Goal: Use online tool/utility: Utilize a website feature to perform a specific function

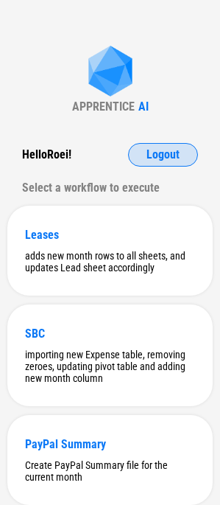
click at [143, 148] on button "Logout" at bounding box center [163, 155] width 70 height 24
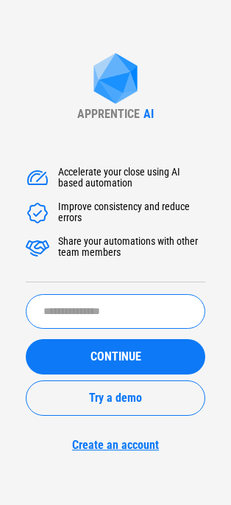
click at [64, 326] on input "text" at bounding box center [116, 311] width 180 height 35
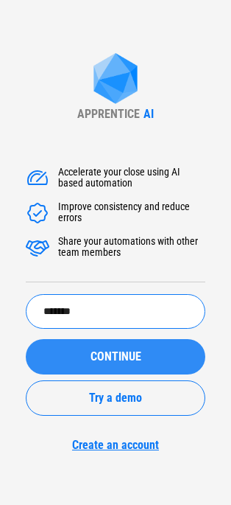
type input "*******"
click at [43, 351] on button "CONTINUE" at bounding box center [116, 356] width 180 height 35
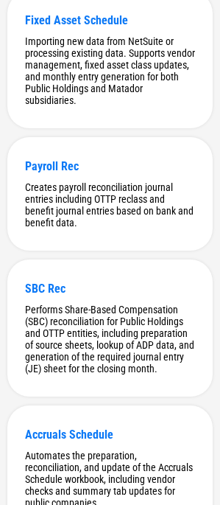
scroll to position [205, 0]
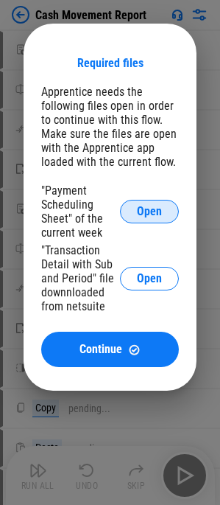
click at [150, 206] on span "Open" at bounding box center [149, 211] width 25 height 12
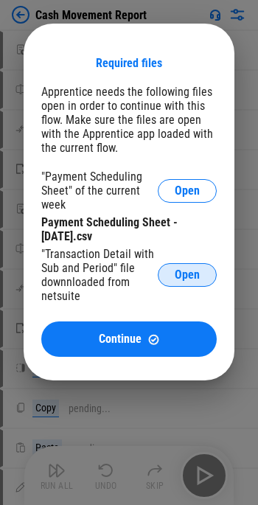
click at [194, 269] on span "Open" at bounding box center [187, 275] width 25 height 12
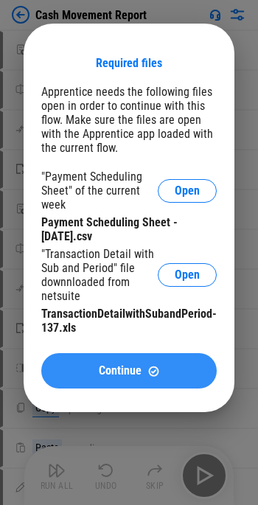
click at [112, 370] on span "Continue" at bounding box center [120, 371] width 43 height 12
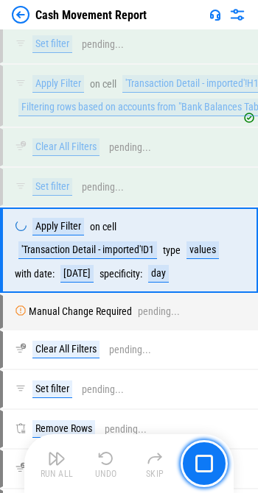
scroll to position [5173, 0]
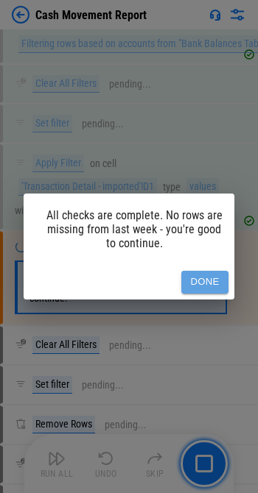
click at [216, 273] on button "Done" at bounding box center [204, 282] width 47 height 23
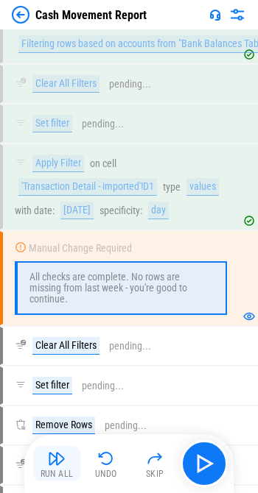
click at [52, 460] on img "button" at bounding box center [57, 459] width 18 height 18
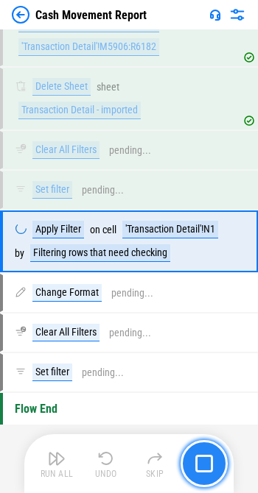
scroll to position [6063, 0]
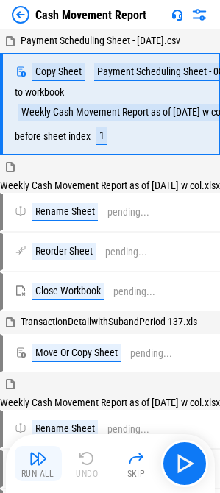
click at [43, 475] on div "Run All" at bounding box center [37, 474] width 33 height 9
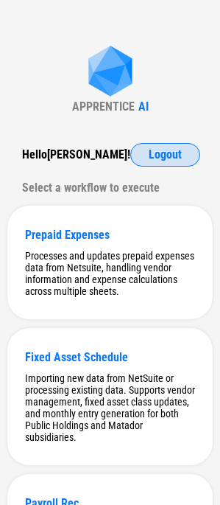
click at [149, 150] on span "Logout" at bounding box center [165, 155] width 33 height 12
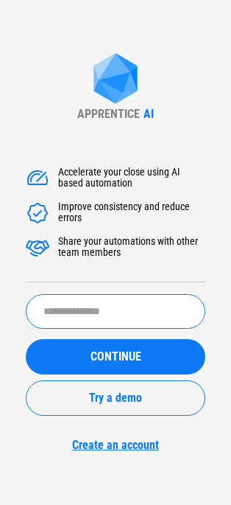
click at [57, 326] on input "text" at bounding box center [116, 311] width 180 height 35
type input "*****"
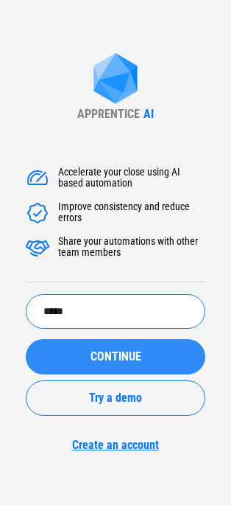
click at [77, 357] on div "CONTINUE" at bounding box center [115, 357] width 144 height 12
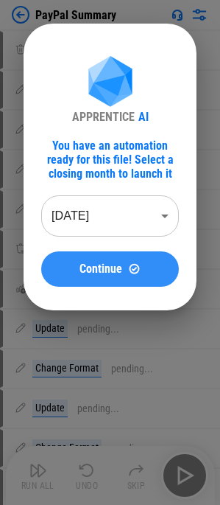
click at [102, 258] on button "Continue" at bounding box center [110, 268] width 138 height 35
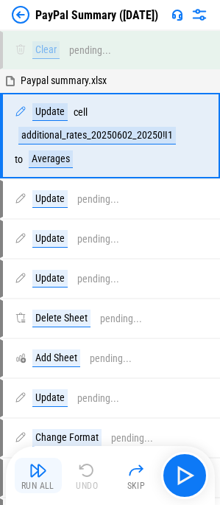
click at [38, 463] on img "button" at bounding box center [38, 470] width 18 height 18
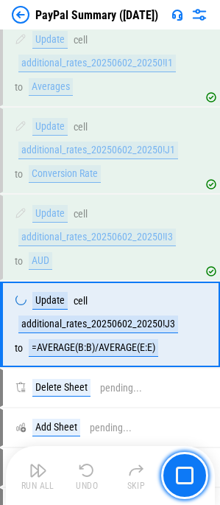
scroll to position [144, 0]
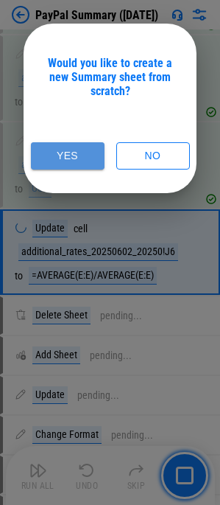
click at [87, 164] on button "Yes" at bounding box center [68, 155] width 74 height 27
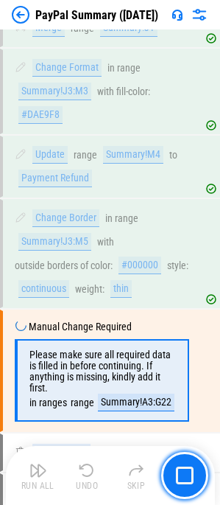
scroll to position [1531, 0]
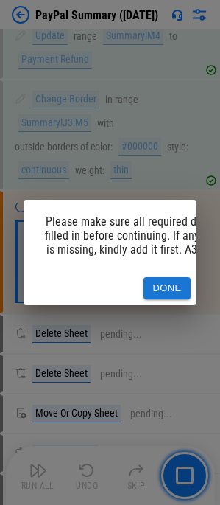
click at [156, 278] on button "Done" at bounding box center [167, 288] width 47 height 23
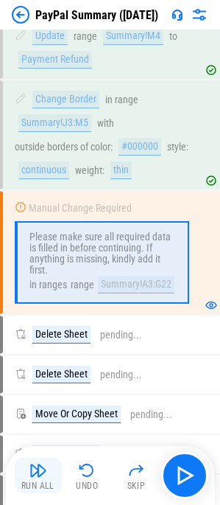
click at [56, 474] on button "Run All" at bounding box center [38, 474] width 47 height 35
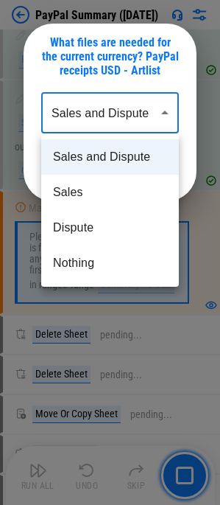
click at [111, 186] on li "Sales" at bounding box center [110, 192] width 138 height 35
type input "*****"
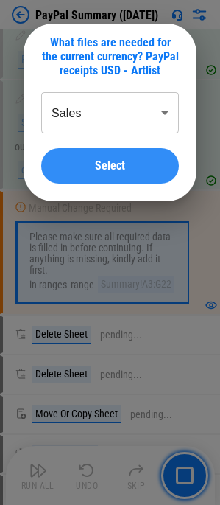
click at [110, 168] on span "Select" at bounding box center [110, 166] width 30 height 12
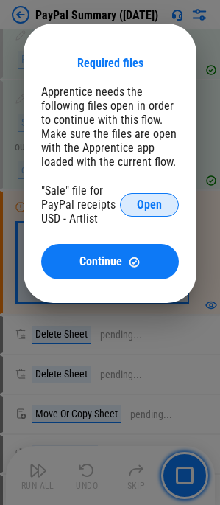
click at [158, 207] on span "Open" at bounding box center [149, 205] width 25 height 12
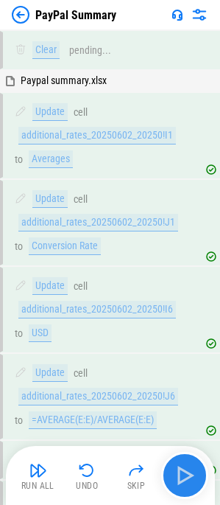
click at [189, 479] on img "button" at bounding box center [185, 475] width 24 height 24
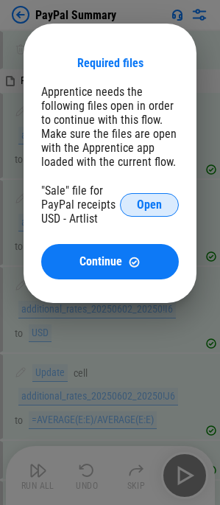
click at [158, 209] on span "Open" at bounding box center [149, 205] width 25 height 12
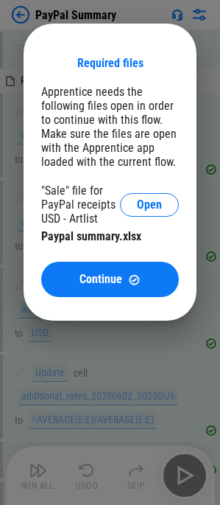
click at [74, 220] on div ""Sale" file for PayPal receipts USD - Artlist" at bounding box center [80, 204] width 79 height 42
click at [138, 212] on button "Open" at bounding box center [149, 205] width 59 height 24
click at [145, 196] on button "Open" at bounding box center [149, 205] width 59 height 24
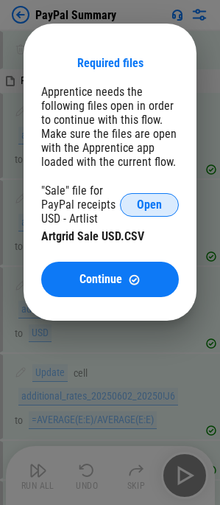
click at [158, 196] on button "Open" at bounding box center [149, 205] width 59 height 24
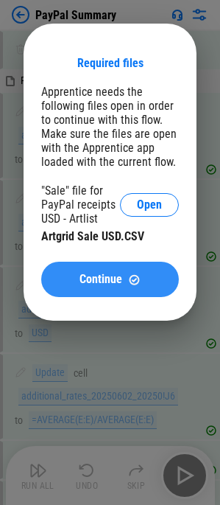
click at [99, 288] on button "Continue" at bounding box center [110, 278] width 138 height 35
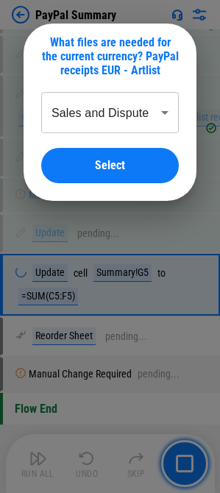
scroll to position [2986, 0]
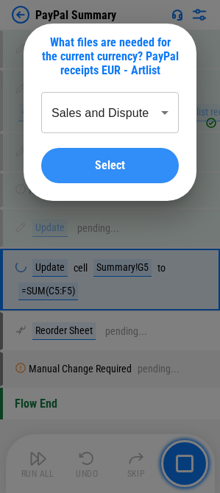
click at [127, 164] on div "Select" at bounding box center [110, 166] width 102 height 12
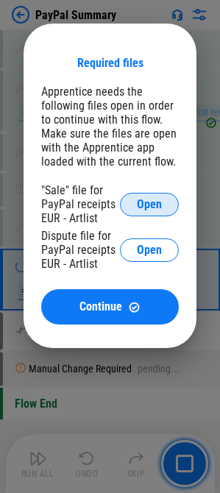
click at [150, 205] on span "Open" at bounding box center [149, 205] width 25 height 12
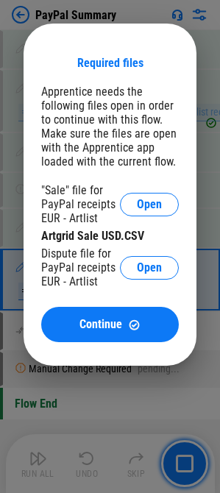
click at [141, 255] on div "Dispute file for PayPal receipts EUR - Artlist Open" at bounding box center [110, 268] width 138 height 42
click at [144, 262] on span "Open" at bounding box center [149, 268] width 25 height 12
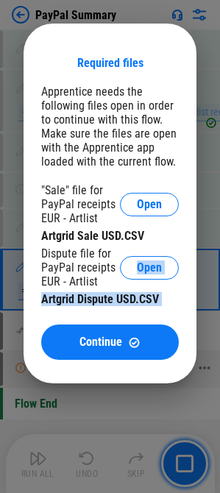
drag, startPoint x: 111, startPoint y: 339, endPoint x: 99, endPoint y: 369, distance: 32.7
click at [111, 339] on span "Continue" at bounding box center [101, 343] width 43 height 12
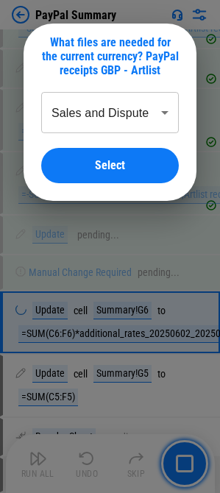
scroll to position [3465, 0]
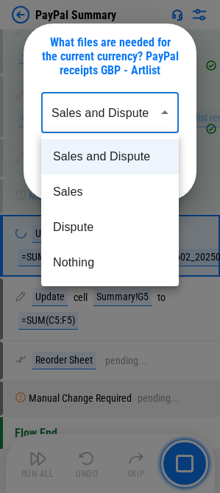
click at [91, 198] on li "Sales" at bounding box center [110, 192] width 138 height 35
type input "*****"
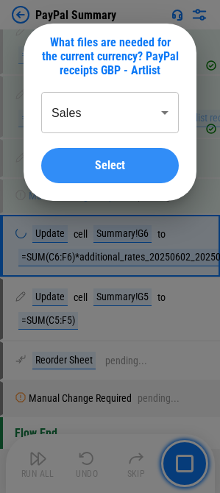
click at [108, 156] on button "Select" at bounding box center [110, 165] width 138 height 35
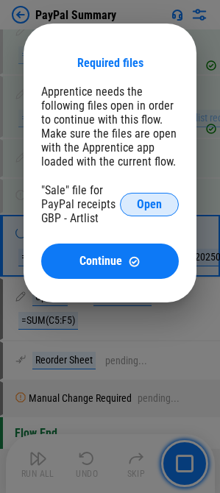
click at [137, 209] on span "Open" at bounding box center [149, 205] width 25 height 12
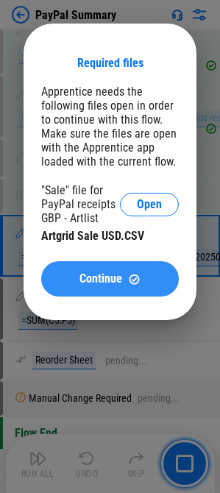
click at [78, 269] on button "Continue" at bounding box center [110, 278] width 138 height 35
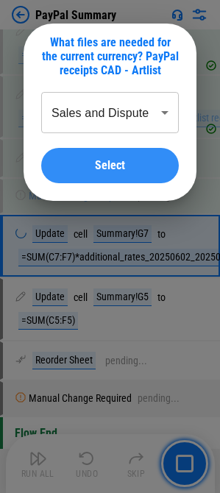
click at [99, 155] on button "Select" at bounding box center [110, 165] width 138 height 35
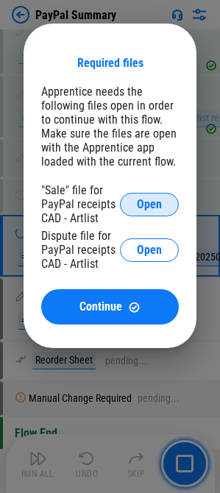
click at [149, 207] on span "Open" at bounding box center [149, 205] width 25 height 12
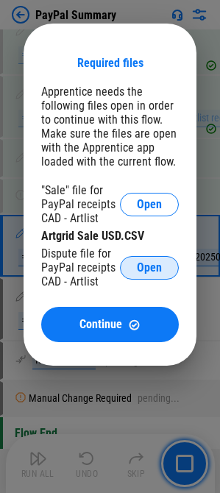
click at [140, 262] on span "Open" at bounding box center [149, 268] width 25 height 12
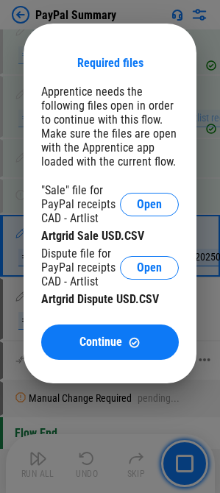
click at [82, 345] on span "Continue" at bounding box center [101, 343] width 43 height 12
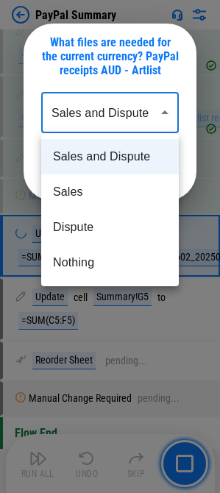
click at [82, 105] on div at bounding box center [110, 246] width 220 height 493
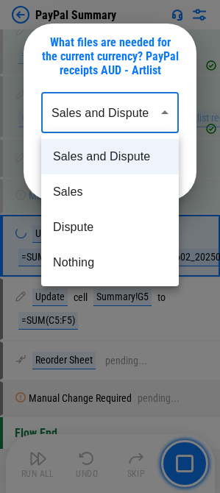
drag, startPoint x: 86, startPoint y: 279, endPoint x: 76, endPoint y: 208, distance: 72.2
click at [80, 264] on li "Nothing" at bounding box center [110, 262] width 138 height 35
type input "*******"
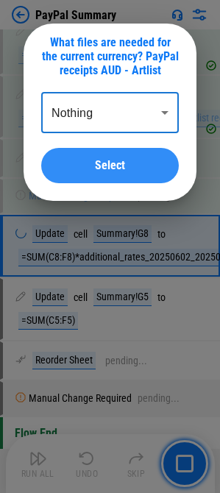
click at [100, 163] on span "Select" at bounding box center [110, 166] width 30 height 12
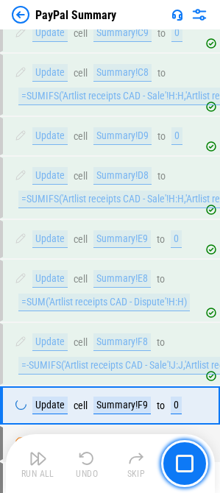
scroll to position [3376, 0]
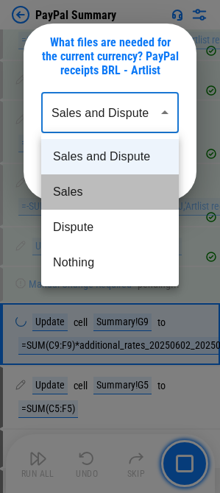
click at [79, 194] on li "Sales" at bounding box center [110, 192] width 138 height 35
type input "*****"
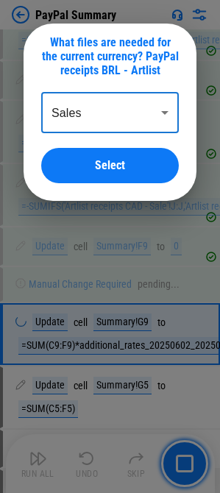
click at [92, 182] on button "Select" at bounding box center [110, 165] width 138 height 35
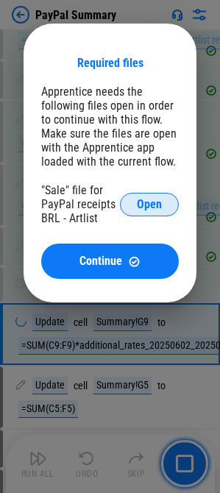
click at [149, 200] on span "Open" at bounding box center [149, 205] width 25 height 12
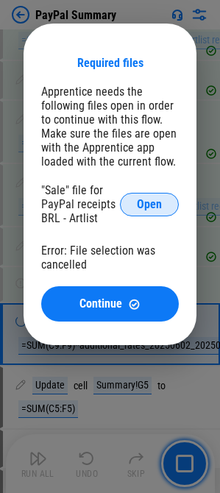
click at [164, 209] on button "Open" at bounding box center [149, 205] width 59 height 24
click at [142, 204] on span "Open" at bounding box center [149, 205] width 25 height 12
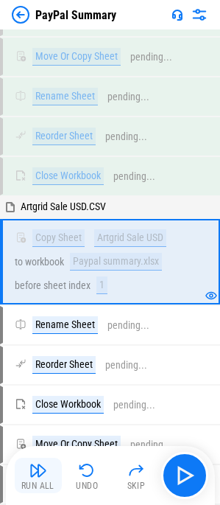
scroll to position [2054, 0]
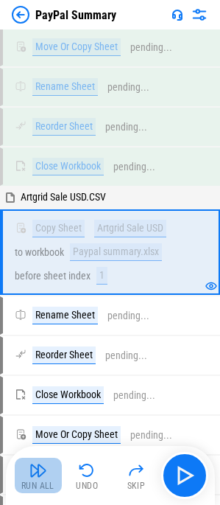
click at [41, 481] on div "Run All" at bounding box center [37, 485] width 33 height 9
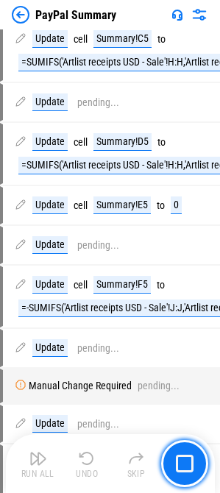
scroll to position [3148, 0]
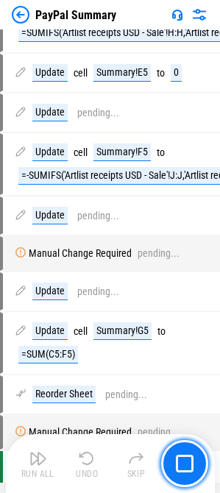
scroll to position [3313, 0]
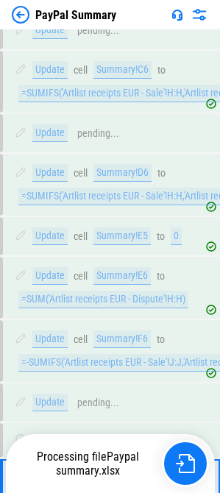
scroll to position [3412, 0]
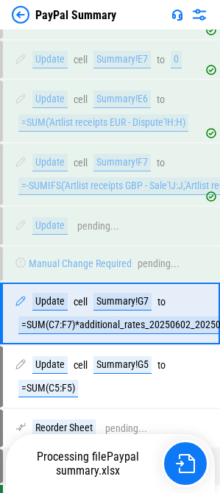
scroll to position [3412, 0]
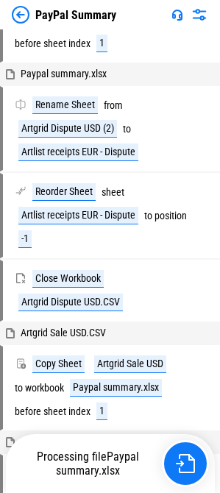
scroll to position [2012, 0]
